Goal: Task Accomplishment & Management: Manage account settings

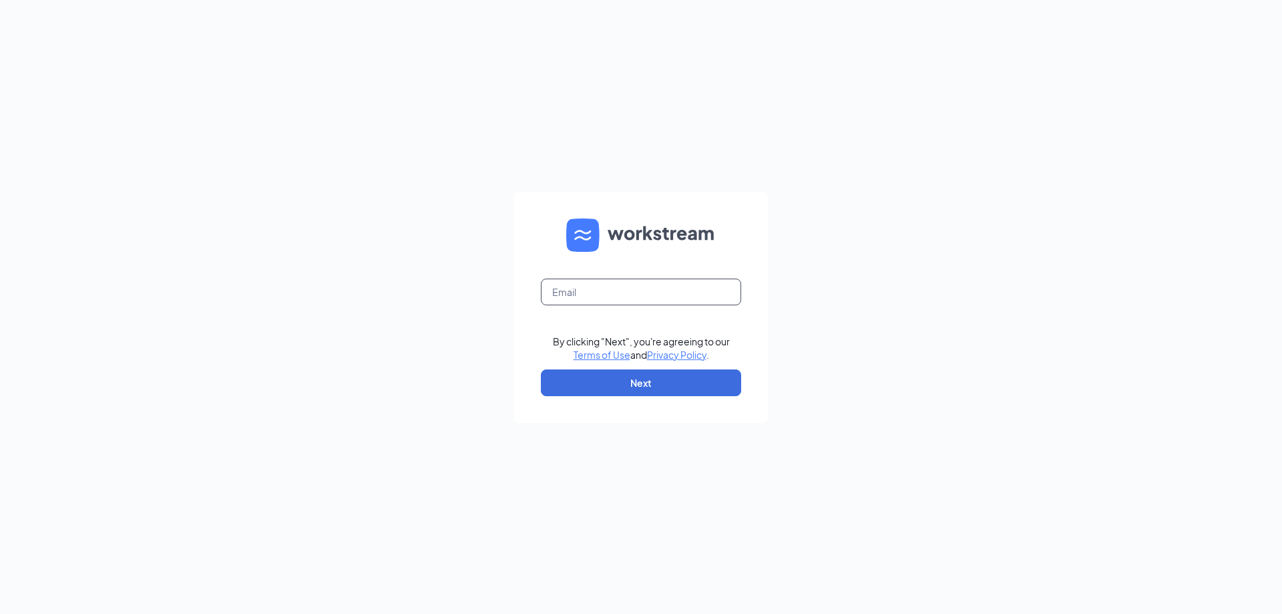
click at [551, 294] on input "text" at bounding box center [641, 291] width 200 height 27
type input "[PERSON_NAME][EMAIL_ADDRESS][DOMAIN_NAME]"
click at [640, 387] on button "Next" at bounding box center [641, 382] width 200 height 27
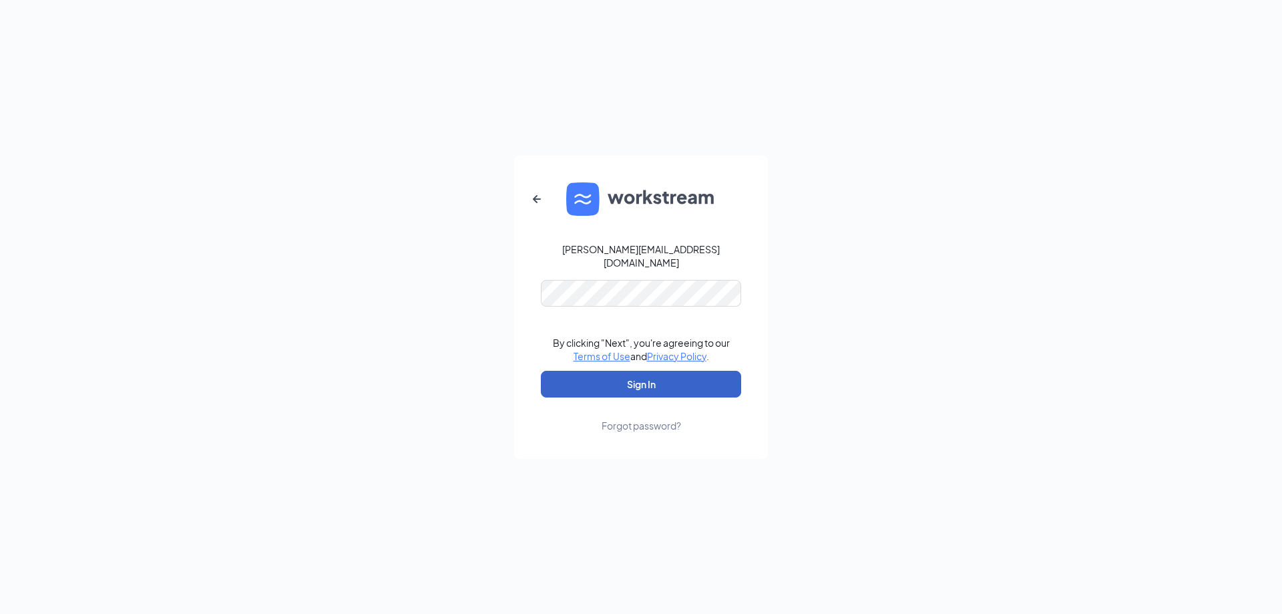
click at [635, 385] on button "Sign In" at bounding box center [641, 384] width 200 height 27
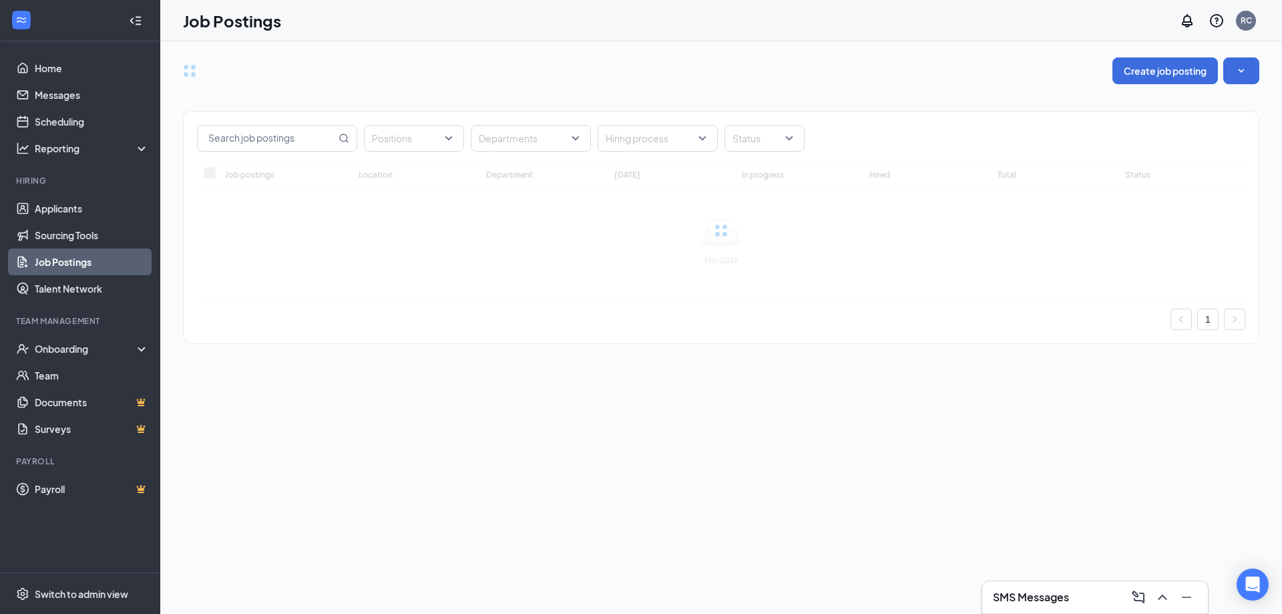
click at [1047, 598] on h3 "SMS Messages" at bounding box center [1031, 597] width 76 height 15
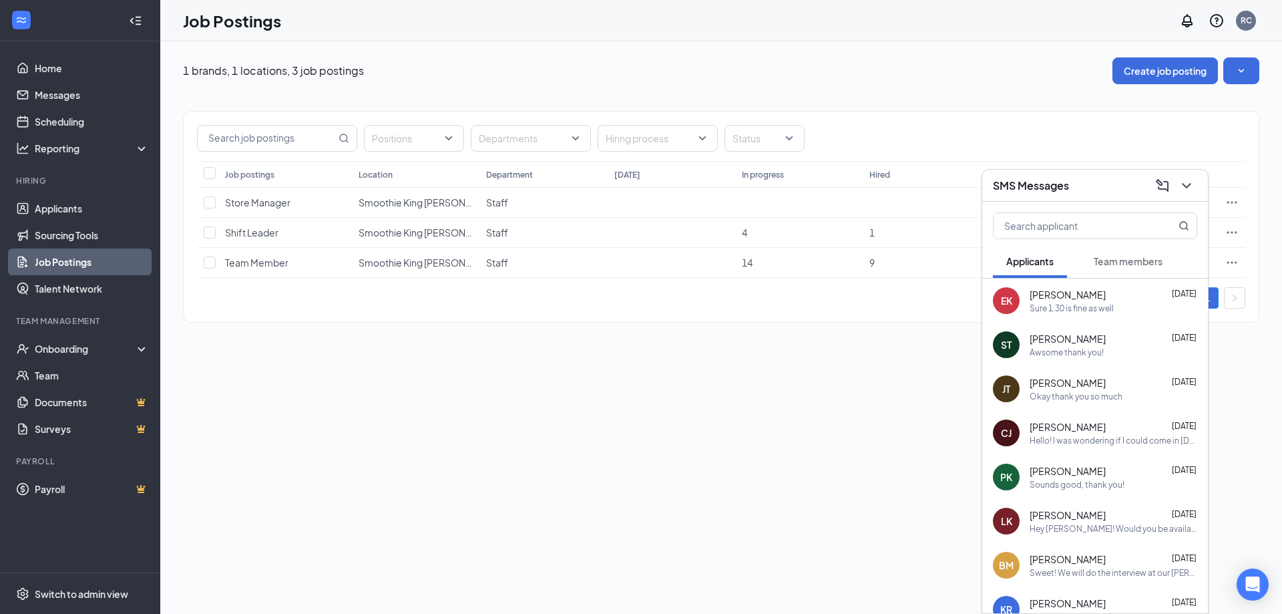
click at [1114, 185] on div "SMS Messages" at bounding box center [1095, 185] width 204 height 21
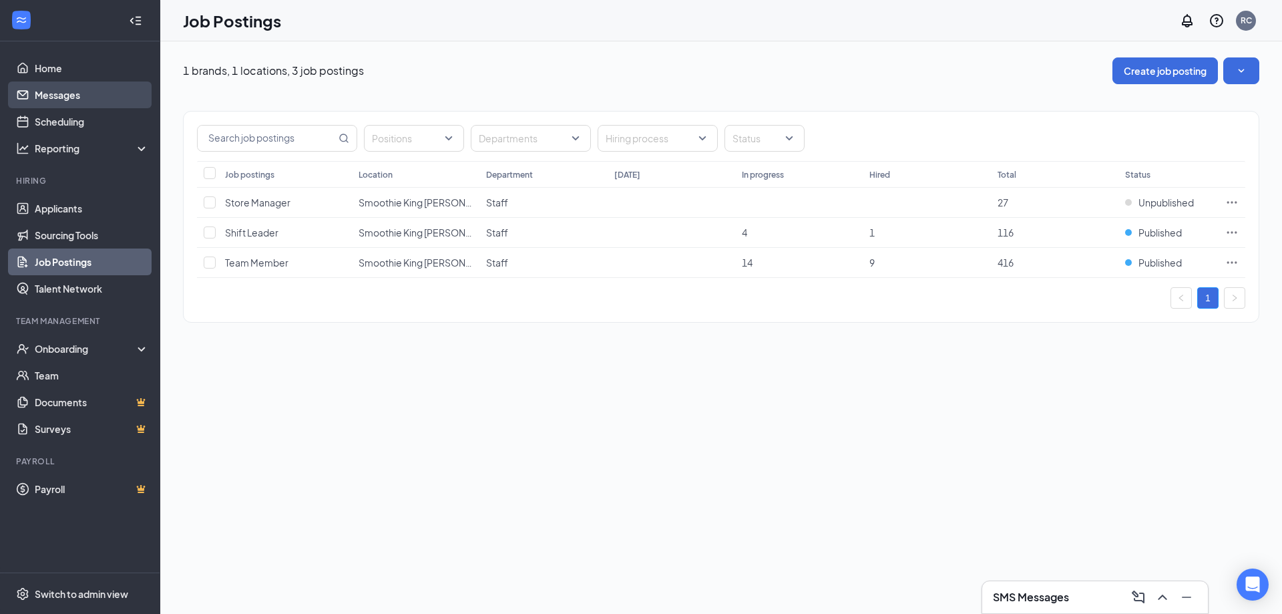
click at [67, 91] on link "Messages" at bounding box center [92, 94] width 114 height 27
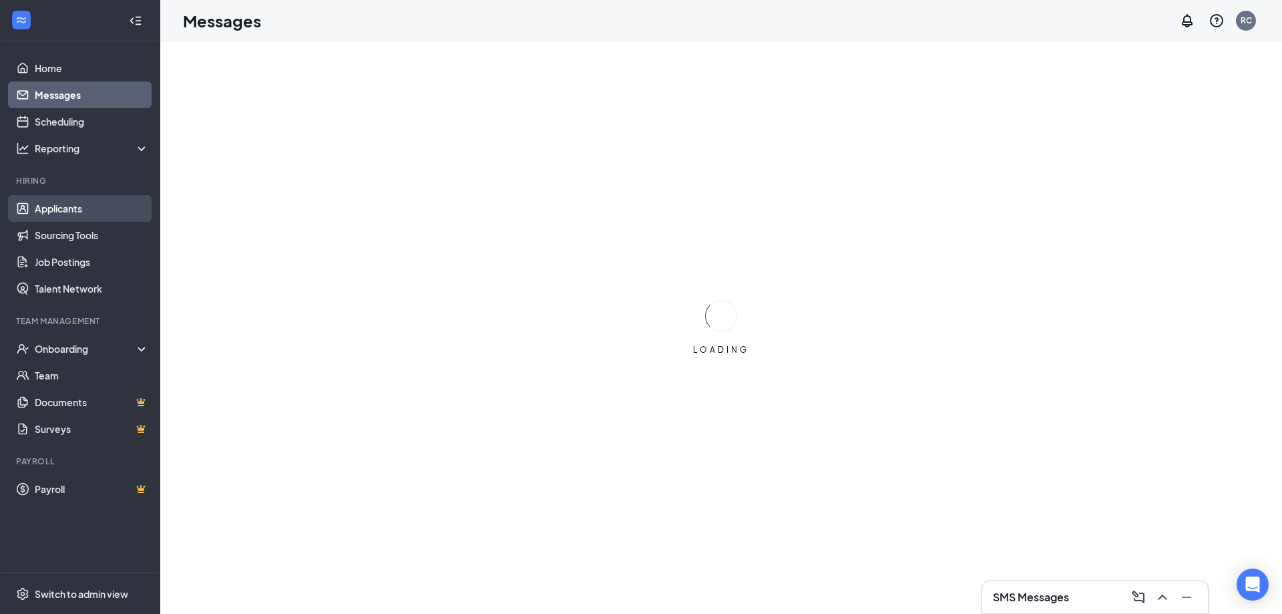
click at [58, 216] on link "Applicants" at bounding box center [92, 208] width 114 height 27
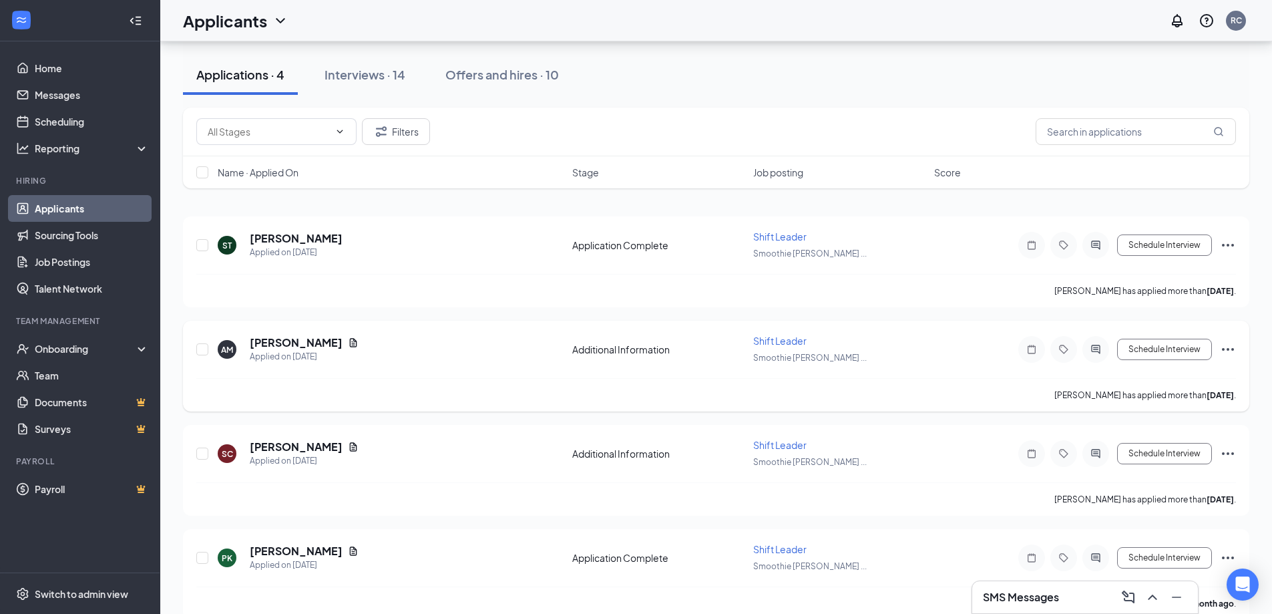
scroll to position [128, 0]
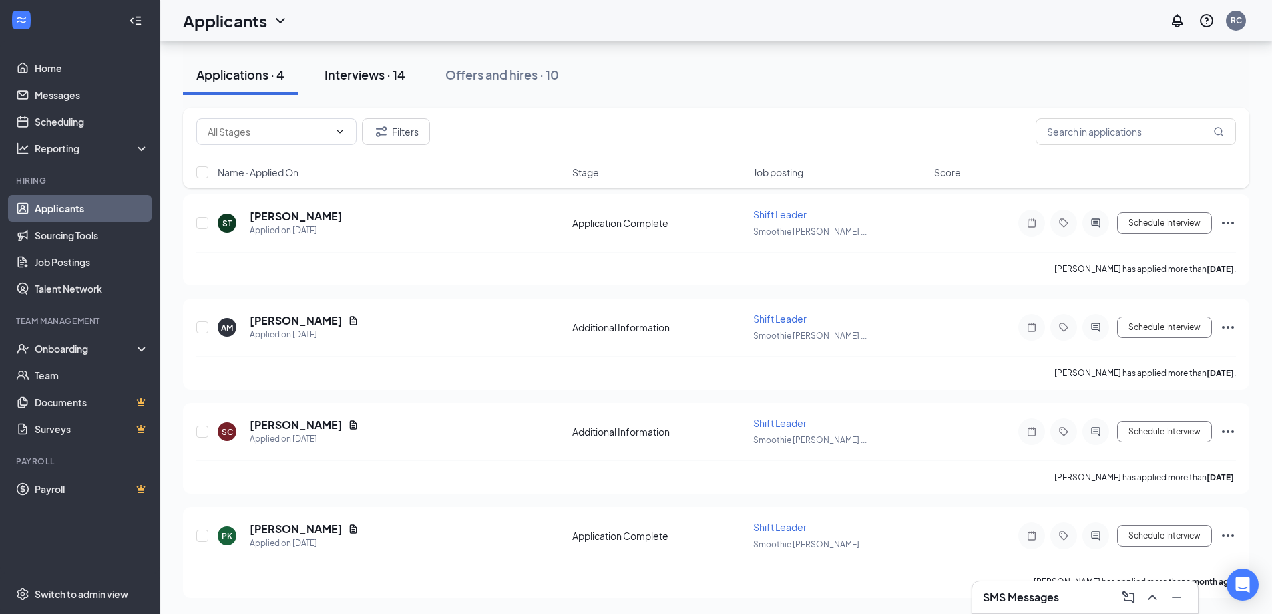
click at [369, 75] on div "Interviews · 14" at bounding box center [364, 74] width 81 height 17
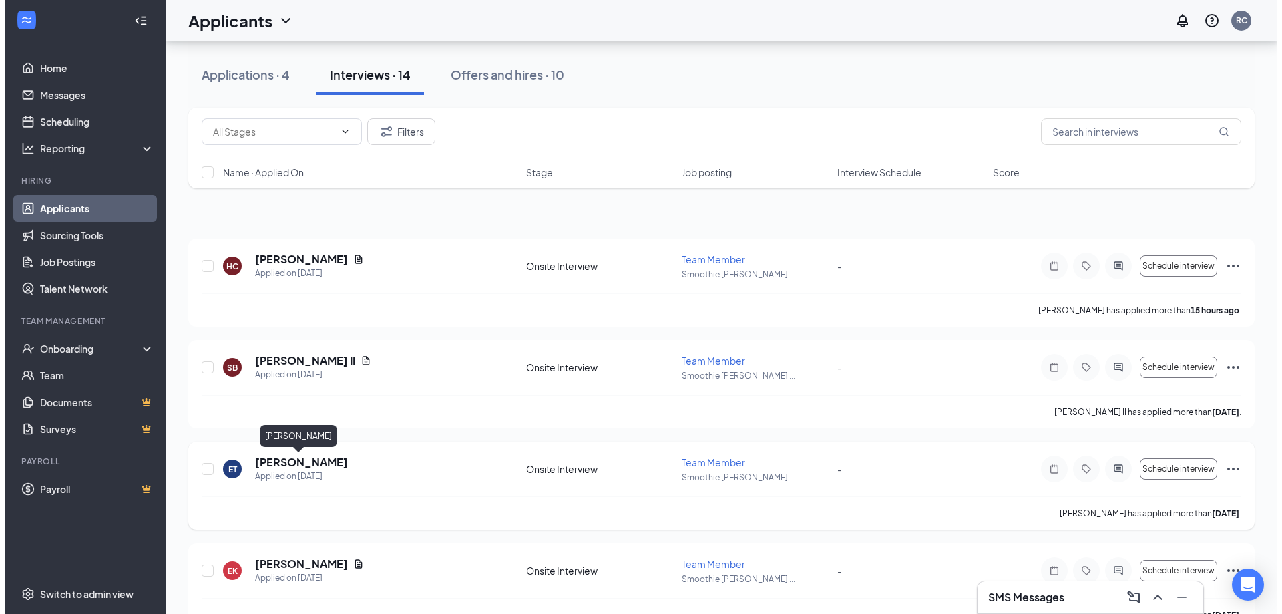
scroll to position [200, 0]
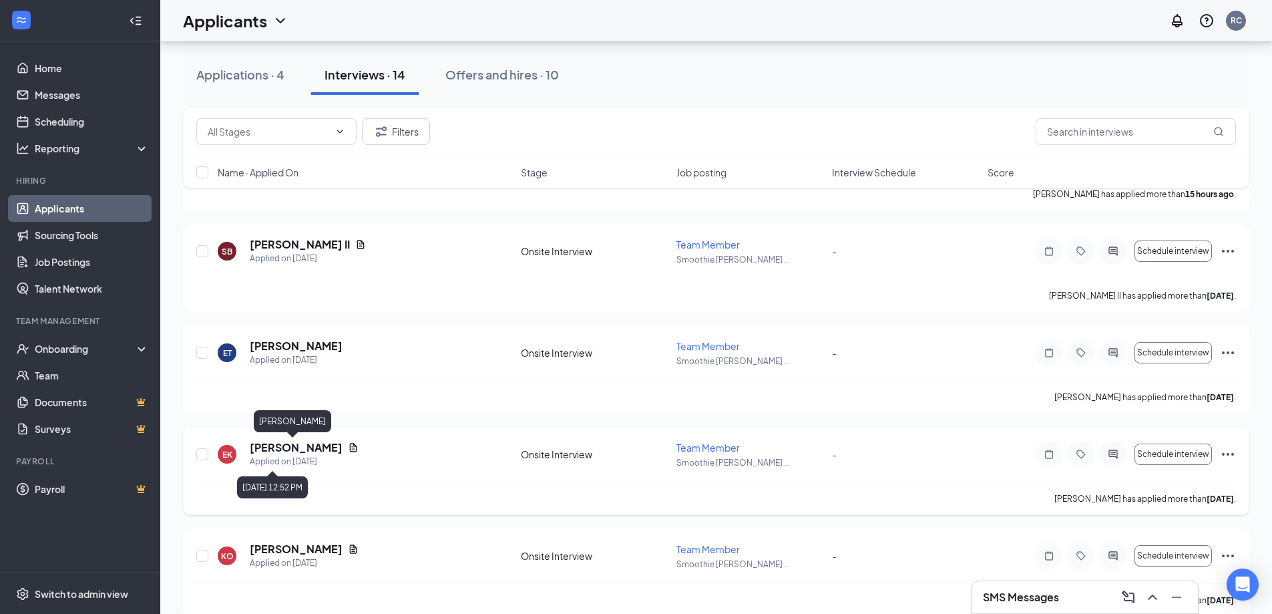
click at [302, 451] on h5 "[PERSON_NAME]" at bounding box center [296, 447] width 93 height 15
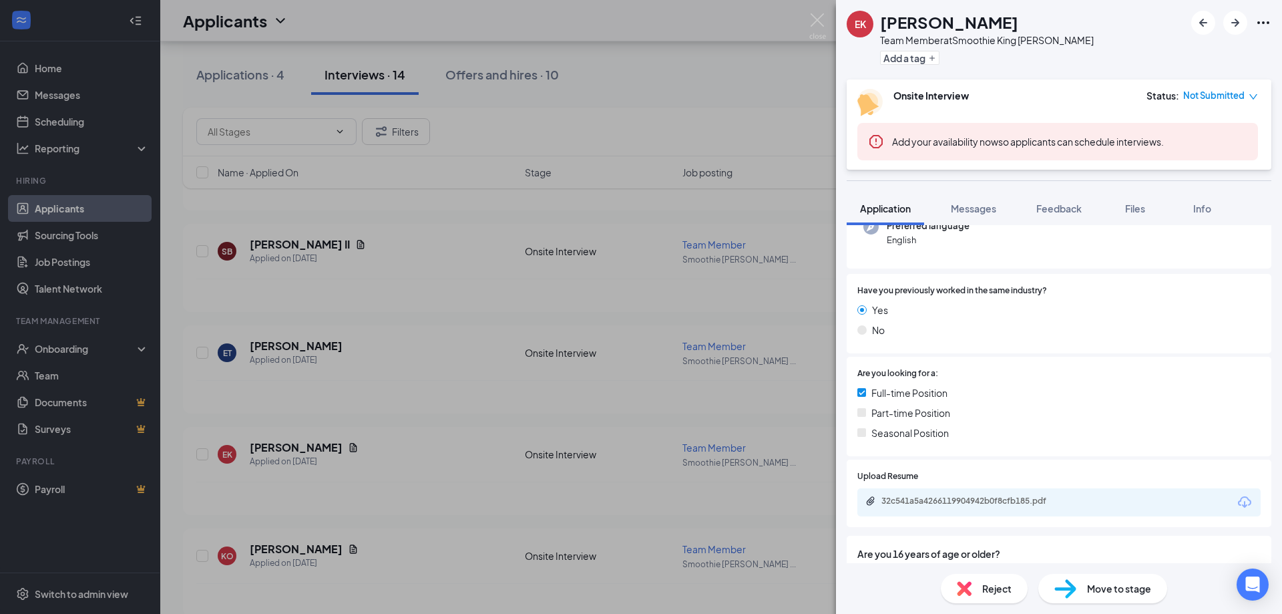
scroll to position [200, 0]
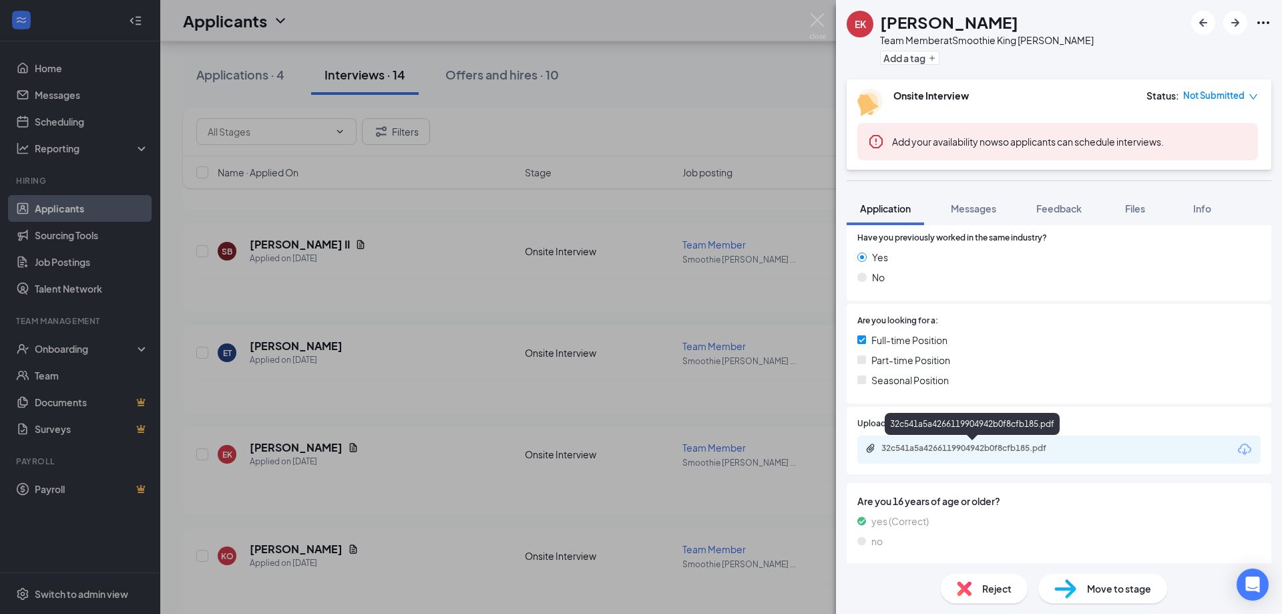
click at [1015, 451] on div "32c541a5a4266119904942b0f8cfb185.pdf" at bounding box center [974, 448] width 187 height 11
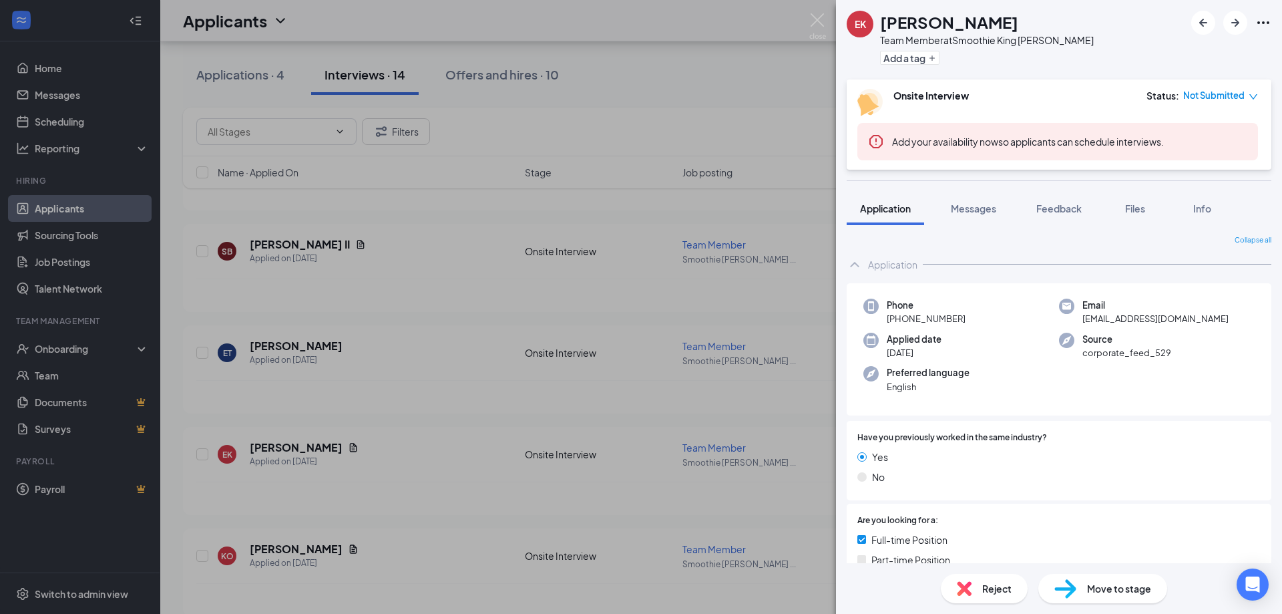
scroll to position [0, 0]
click at [812, 16] on img at bounding box center [817, 26] width 17 height 26
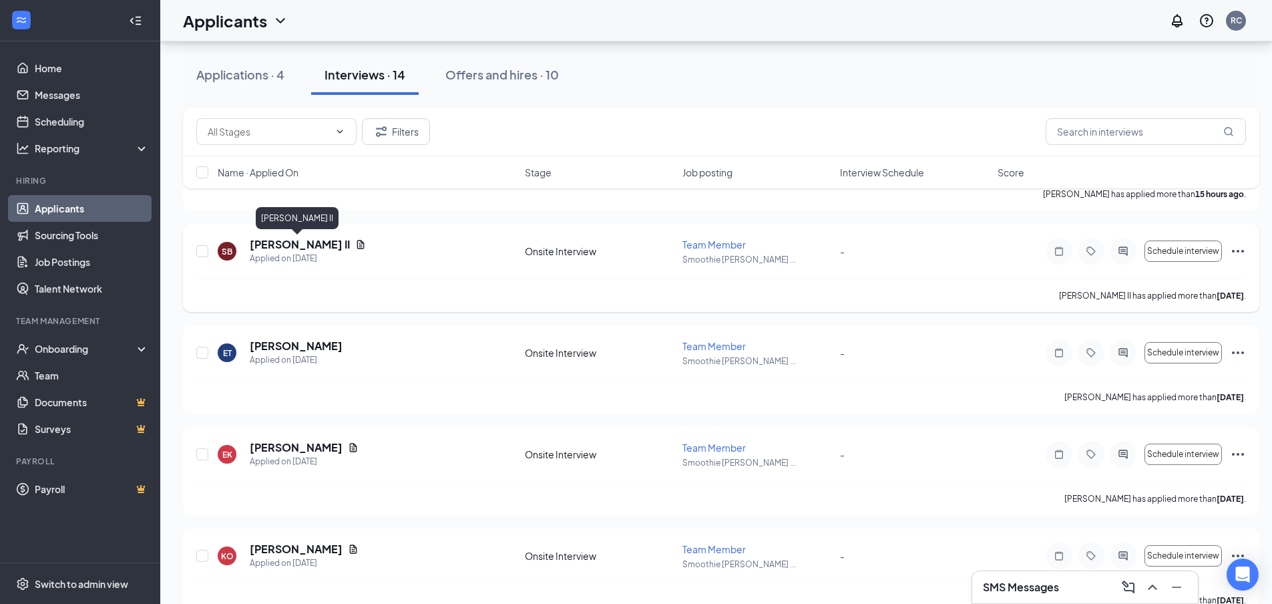
click at [288, 245] on h5 "Shawn Brown II" at bounding box center [300, 244] width 100 height 15
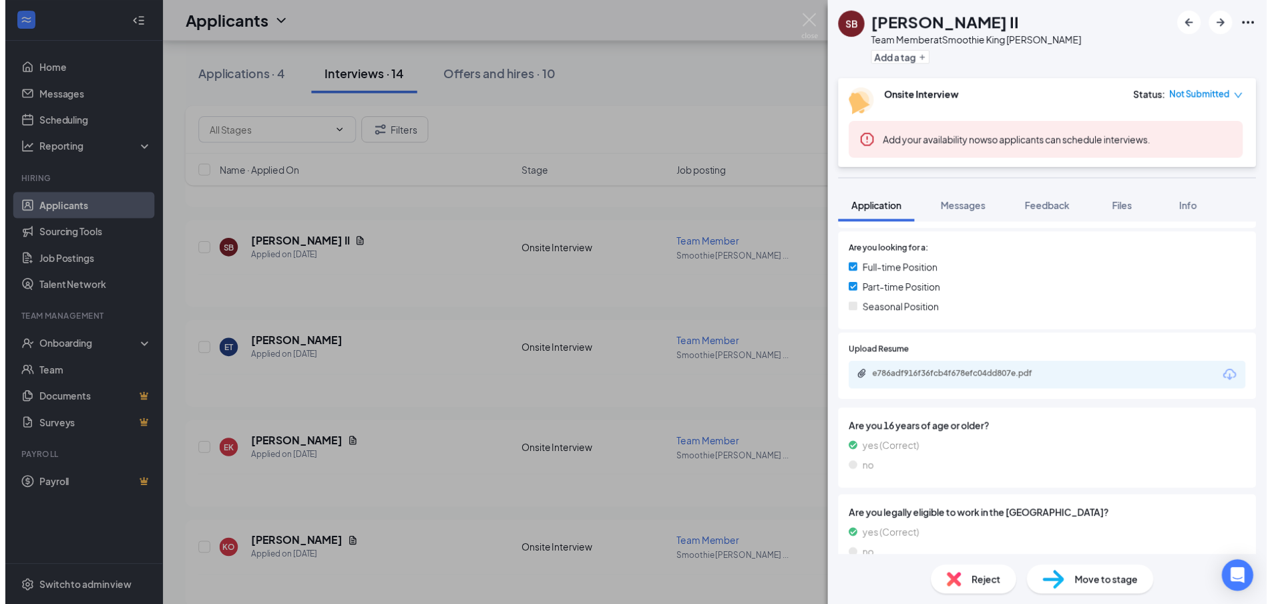
scroll to position [334, 0]
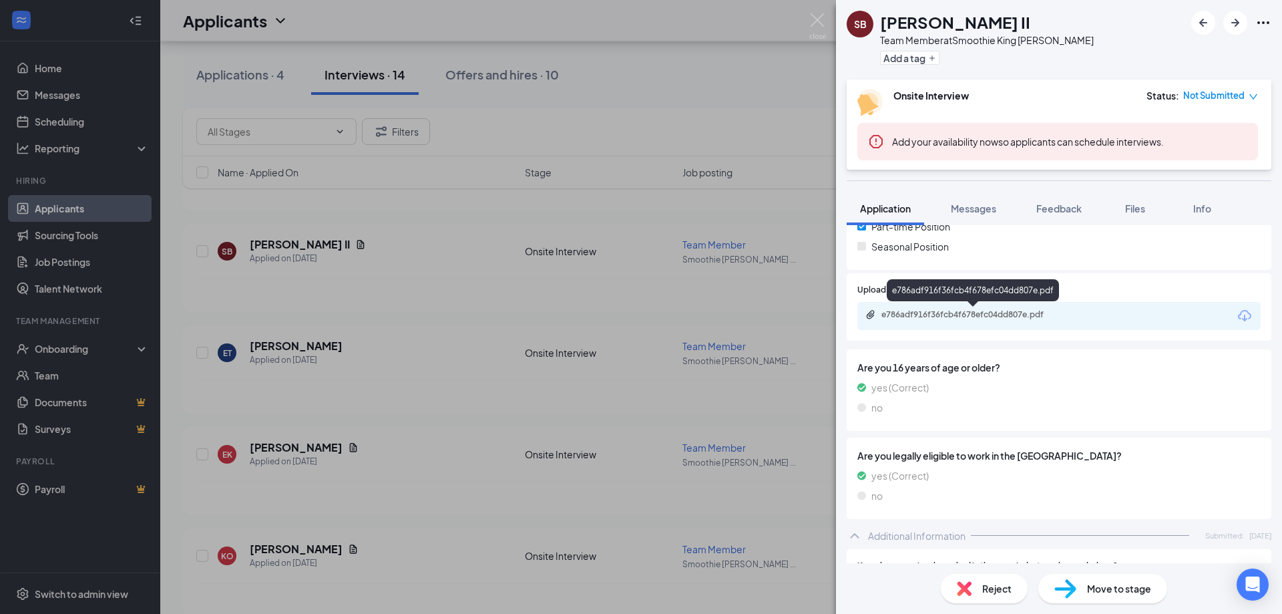
click at [981, 310] on div "e786adf916f36fcb4f678efc04dd807e.pdf" at bounding box center [974, 314] width 187 height 11
drag, startPoint x: 776, startPoint y: 73, endPoint x: 676, endPoint y: 128, distance: 113.5
click at [776, 73] on div "SB Shawn Brown II Team Member at Smoothie King Carothers Add a tag Onsite Inter…" at bounding box center [641, 307] width 1282 height 614
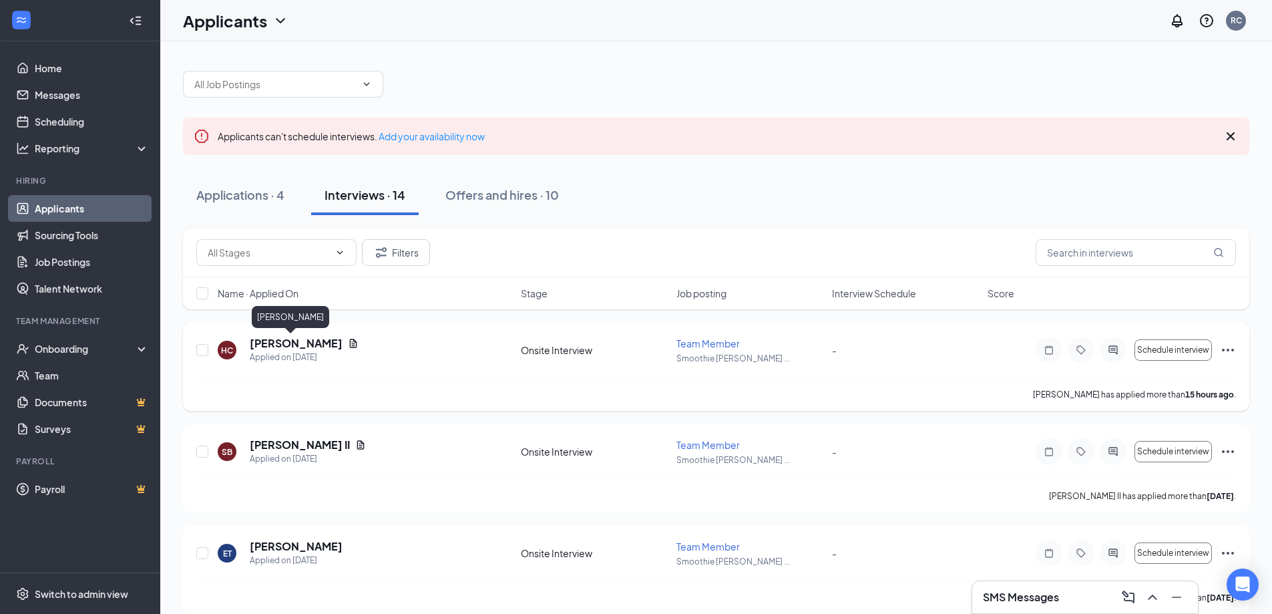
click at [284, 338] on h5 "Hallie Cox" at bounding box center [296, 343] width 93 height 15
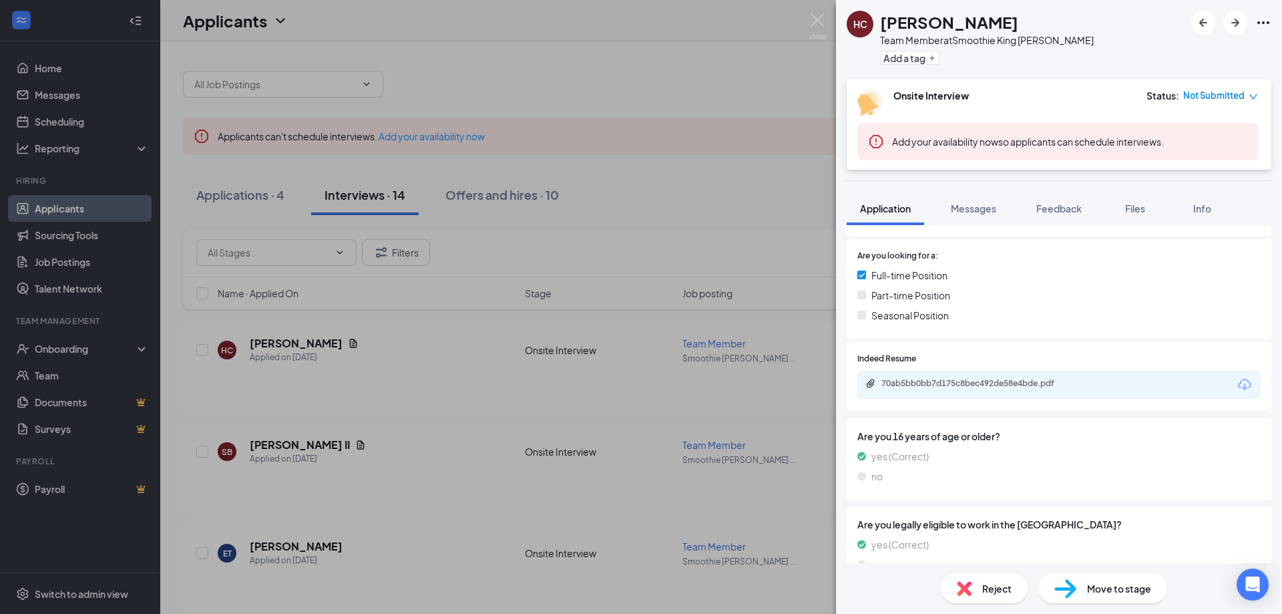
scroll to position [267, 0]
click at [1017, 380] on div "70ab5bb0bb7d175c8bec492de58e4bde.pdf" at bounding box center [974, 381] width 187 height 11
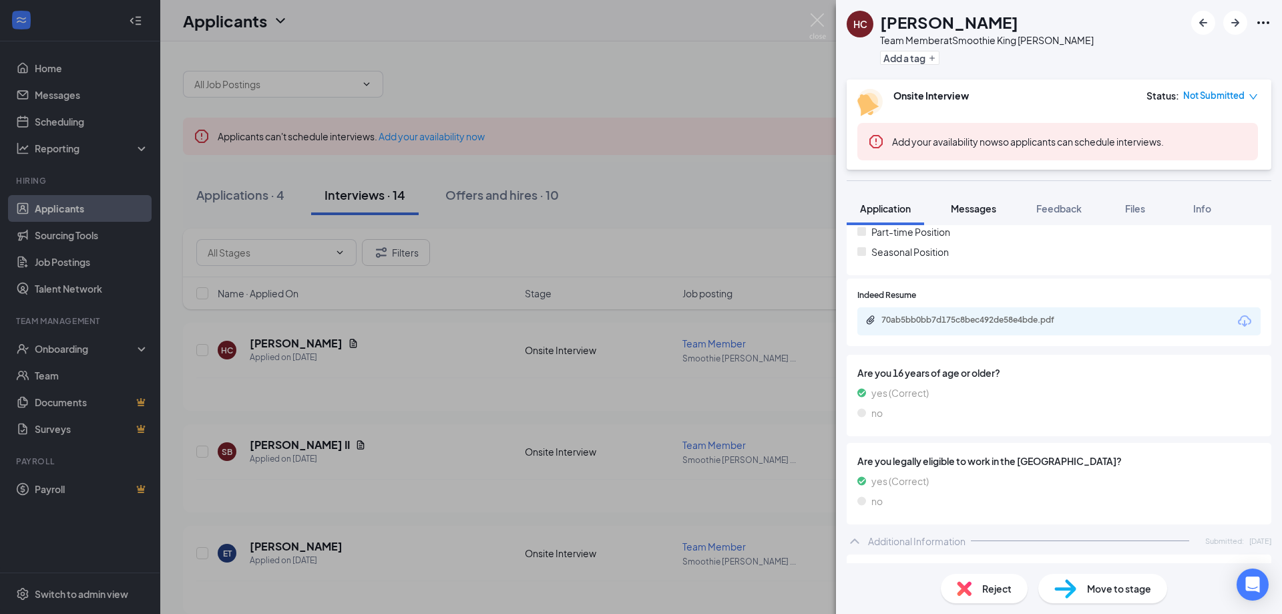
scroll to position [334, 0]
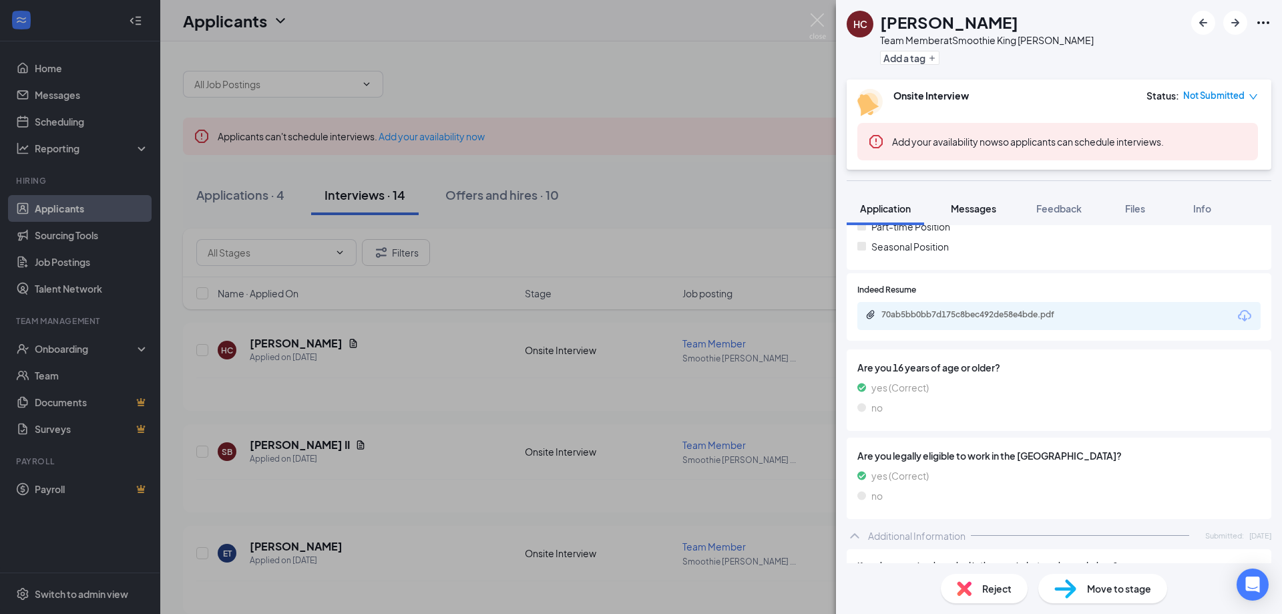
click at [981, 210] on span "Messages" at bounding box center [973, 208] width 45 height 12
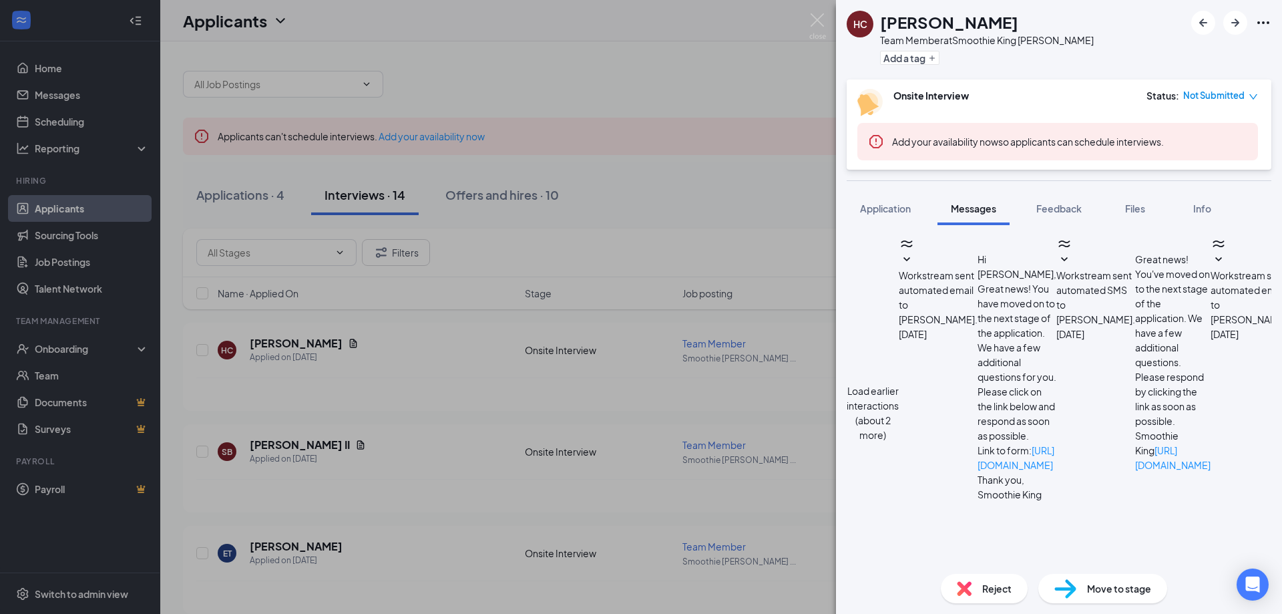
type textarea "Good morning Hallie! Would you be able to come in for an interview Thursday of …"
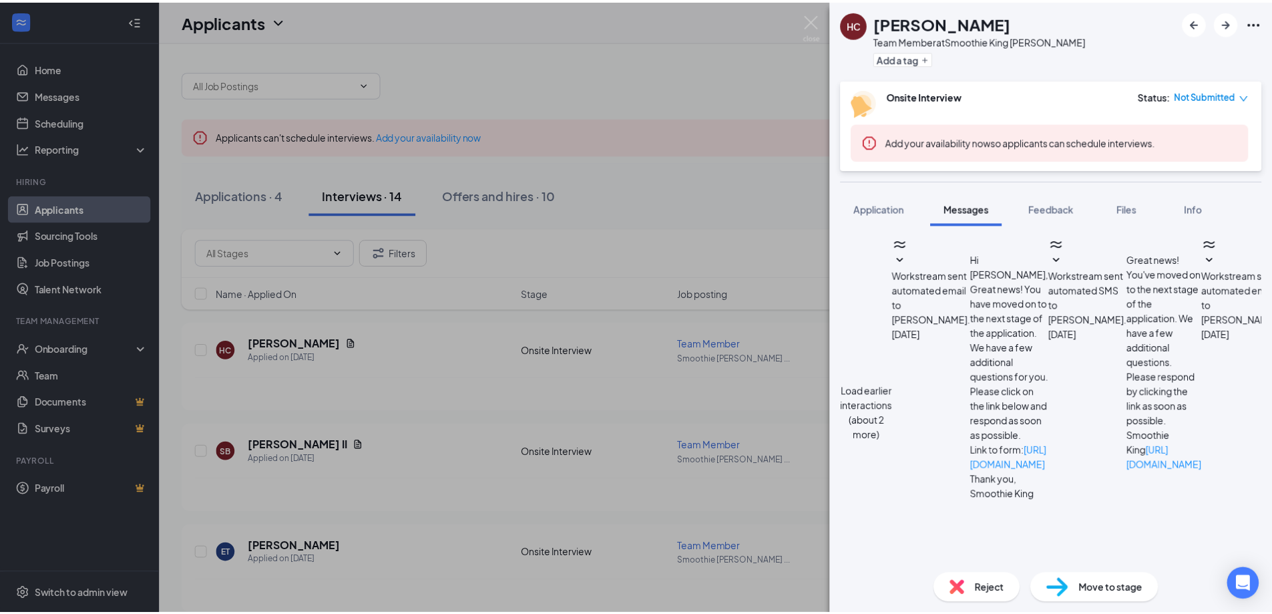
scroll to position [489, 0]
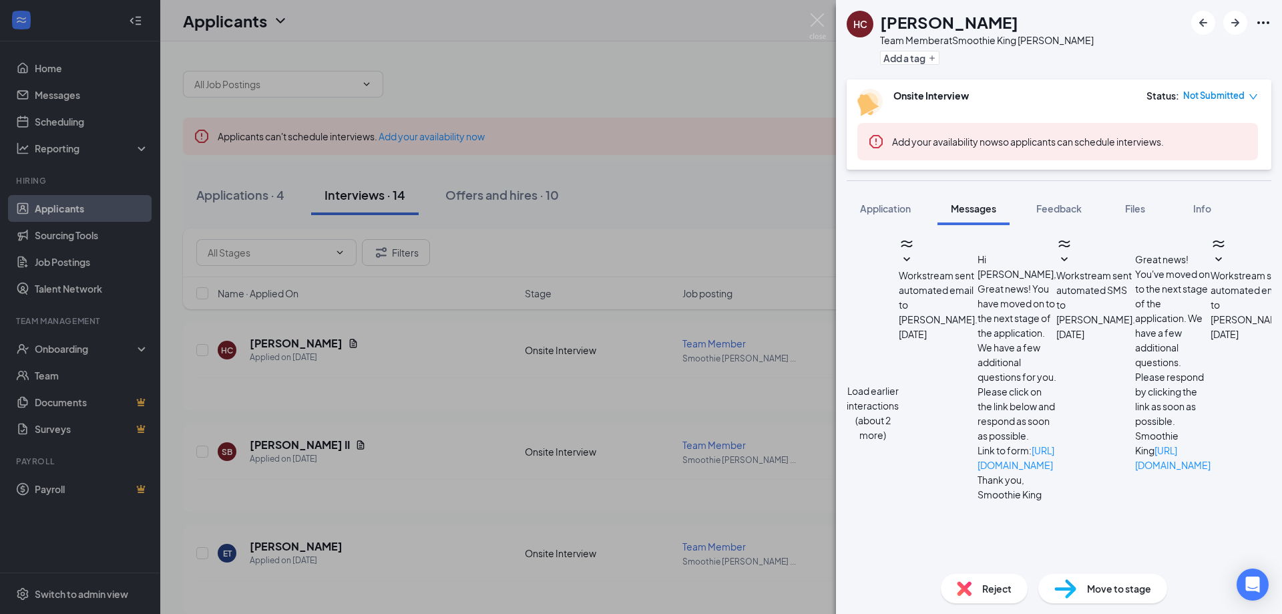
click at [758, 183] on div "HC Hallie Cox Team Member at Smoothie King Carothers Add a tag Onsite Interview…" at bounding box center [641, 307] width 1282 height 614
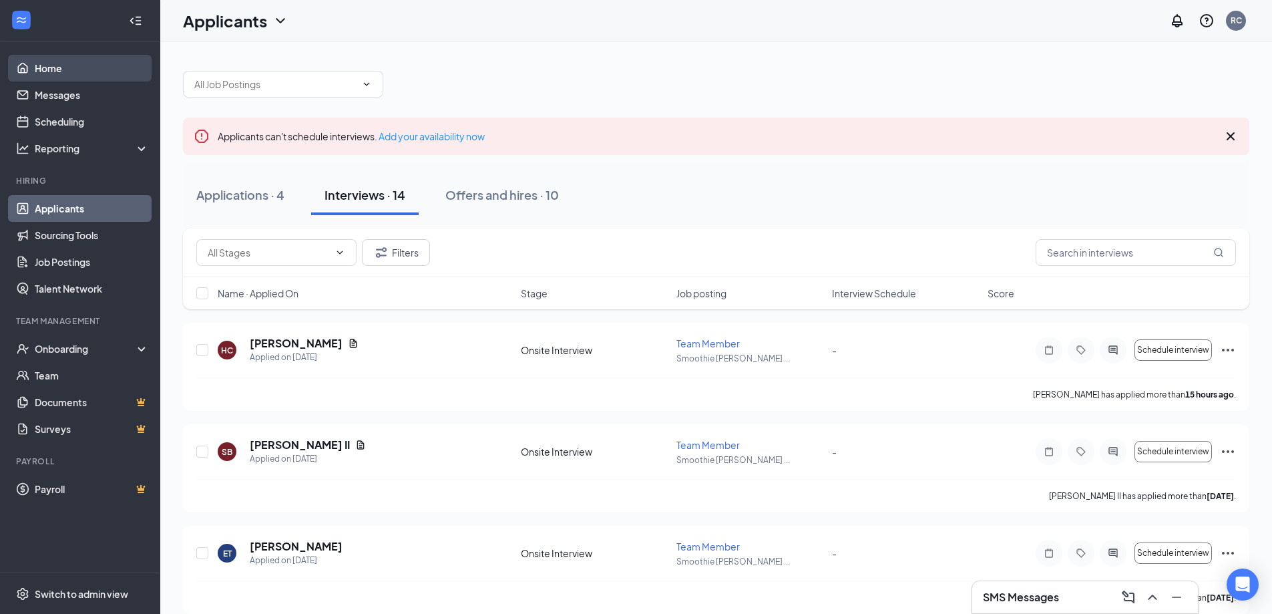
click at [54, 61] on link "Home" at bounding box center [92, 68] width 114 height 27
